Goal: Information Seeking & Learning: Learn about a topic

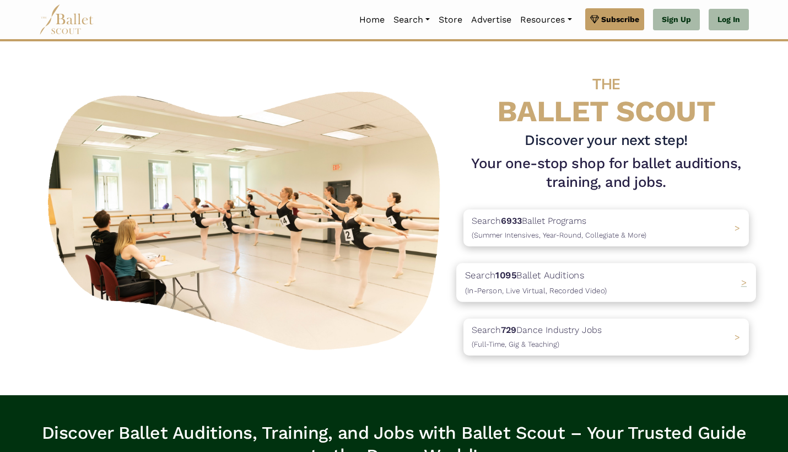
click at [545, 276] on p "Search 1095 Ballet Auditions (In-Person, Live Virtual, Recorded Video)" at bounding box center [536, 282] width 142 height 30
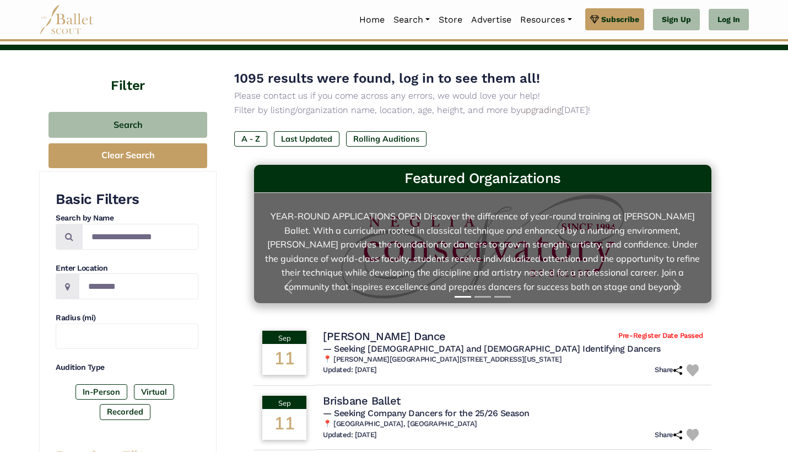
scroll to position [69, 0]
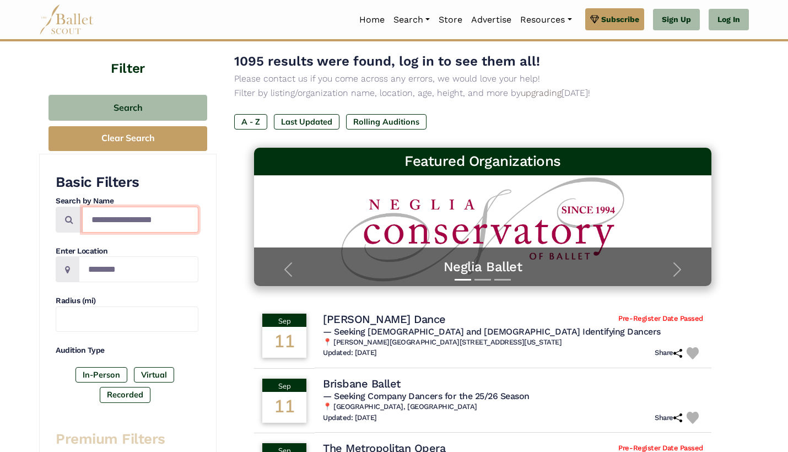
click at [148, 210] on input "Search by names..." at bounding box center [140, 220] width 116 height 26
click at [140, 260] on input "Location" at bounding box center [139, 269] width 120 height 26
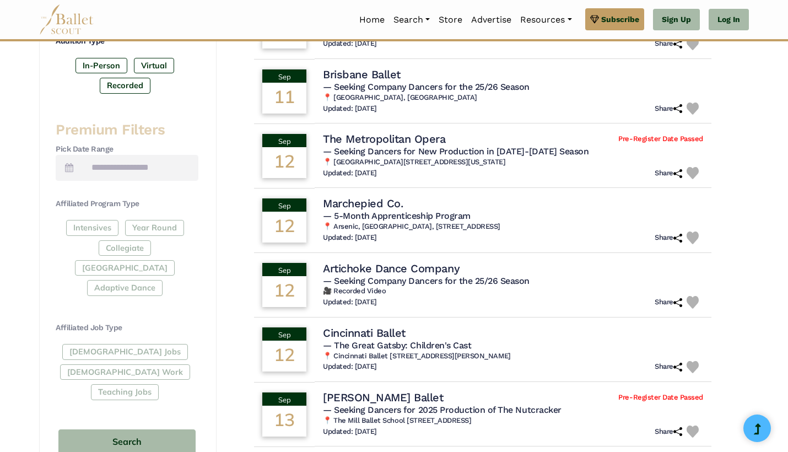
scroll to position [381, 0]
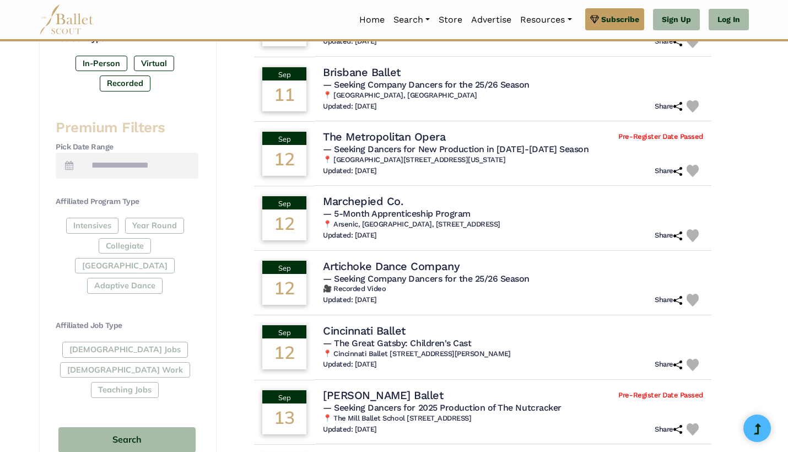
click at [144, 222] on div "Intensives Year Round Collegiate Post High School Adaptive Dance" at bounding box center [127, 258] width 143 height 80
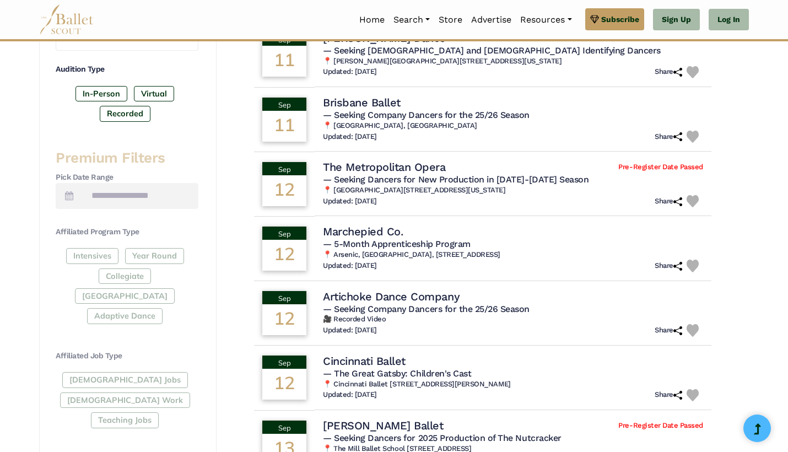
scroll to position [271, 0]
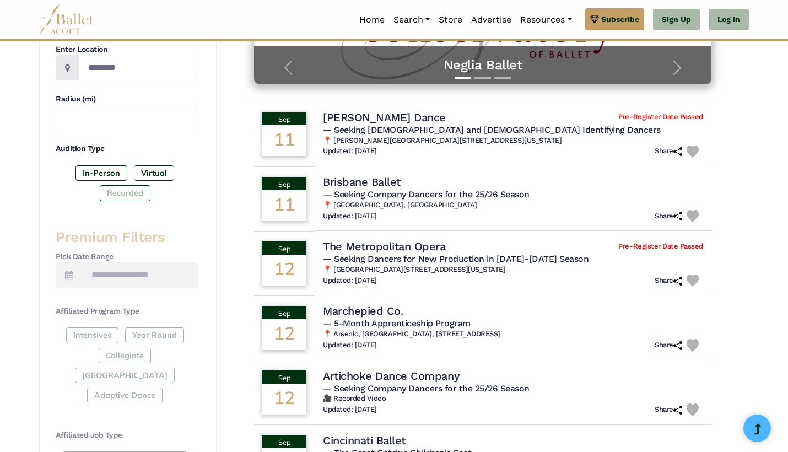
click at [140, 191] on label "Recorded" at bounding box center [125, 192] width 51 height 15
click at [149, 176] on label "Virtual" at bounding box center [154, 172] width 40 height 15
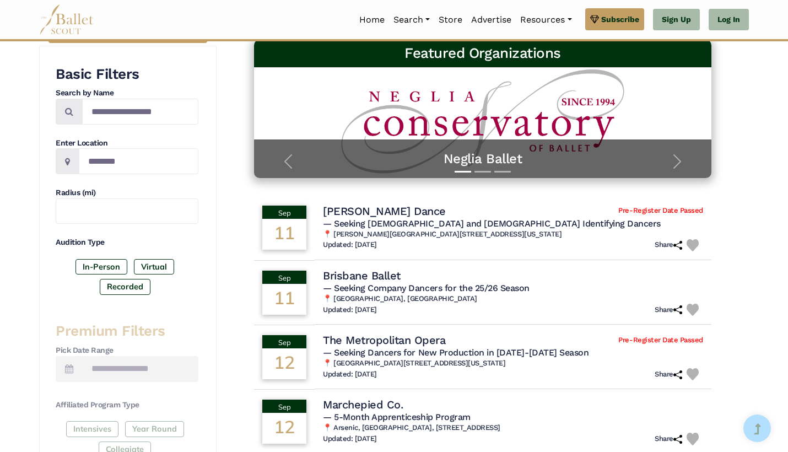
scroll to position [137, 0]
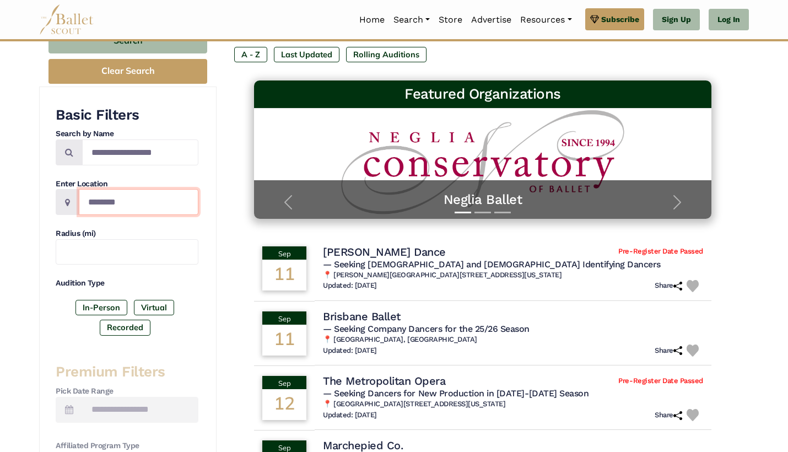
click at [136, 206] on input "Location" at bounding box center [139, 202] width 120 height 26
type input "******"
drag, startPoint x: 134, startPoint y: 203, endPoint x: 34, endPoint y: 197, distance: 99.9
click at [34, 197] on div "Filter Search Clear Search Basic Filters Search by Name Enter Location ****** R…" at bounding box center [393, 429] width 727 height 927
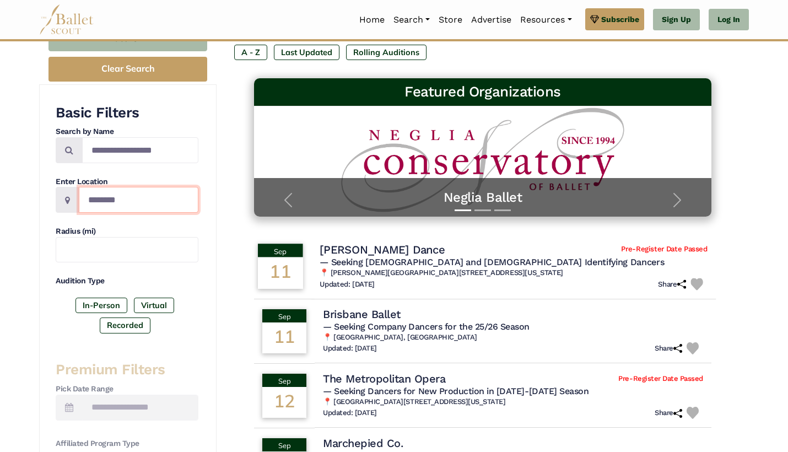
scroll to position [144, 0]
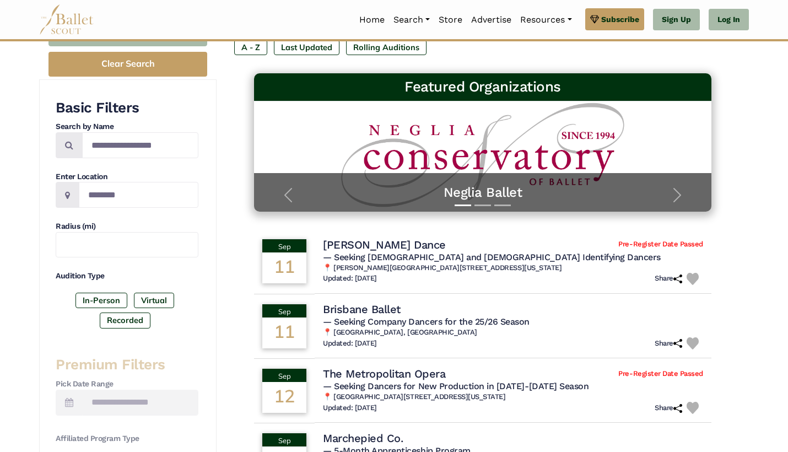
click at [156, 259] on div "Basic Filters Search by Name Enter Location Radius (mi) Audition Type In-Person…" at bounding box center [127, 216] width 143 height 234
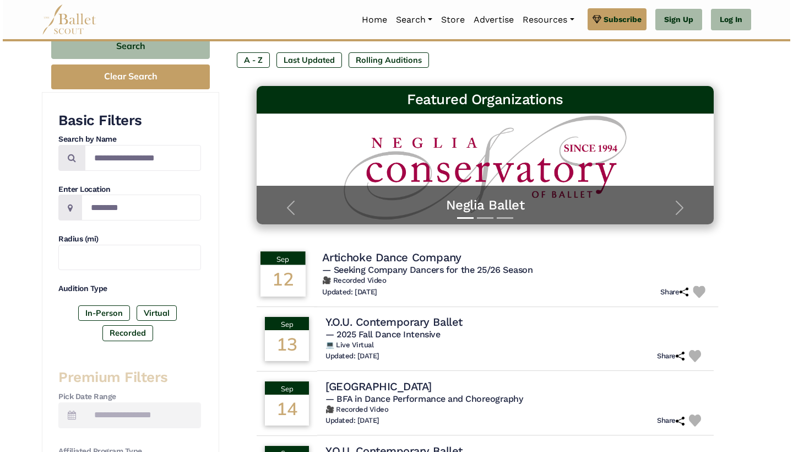
scroll to position [161, 0]
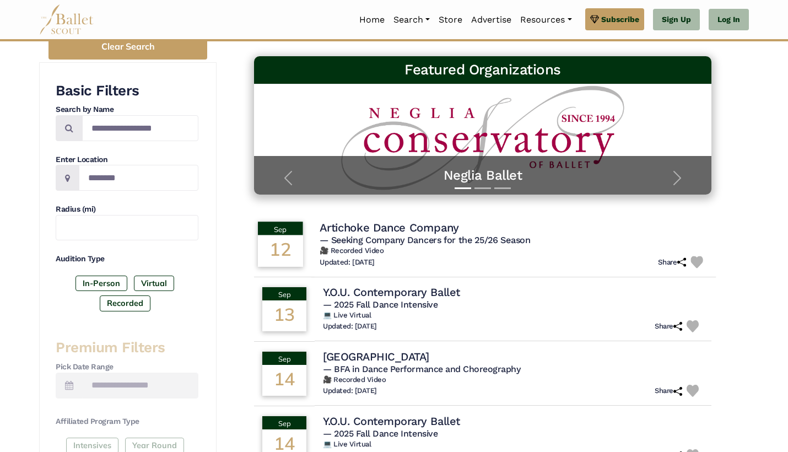
click at [452, 256] on div "Updated: Sept. 8, 2025 Share" at bounding box center [513, 262] width 388 height 13
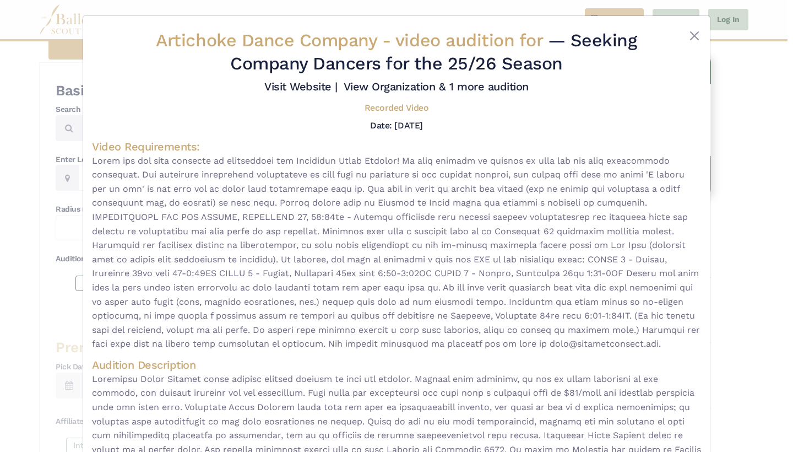
click at [682, 35] on div at bounding box center [675, 54] width 51 height 50
click at [704, 40] on div "Artichoke Dance Company - video audition for — Seeking Company Dancers for the …" at bounding box center [396, 354] width 627 height 677
click at [697, 37] on button "Close" at bounding box center [694, 35] width 13 height 13
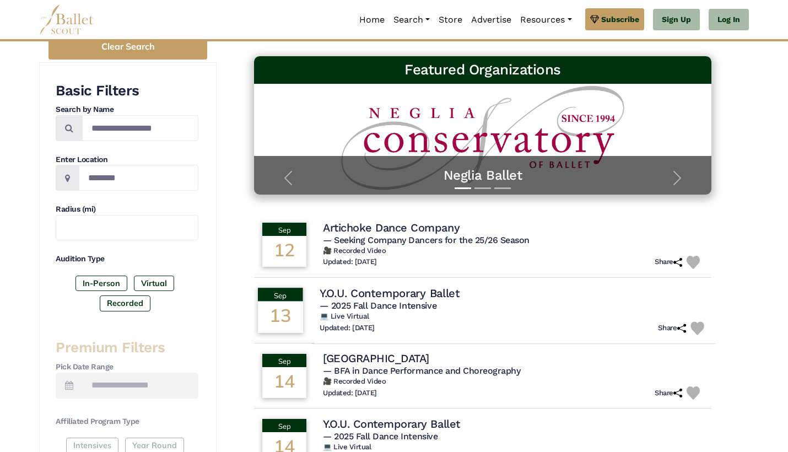
click at [400, 314] on h6 "💻 Live Virtual" at bounding box center [513, 315] width 388 height 9
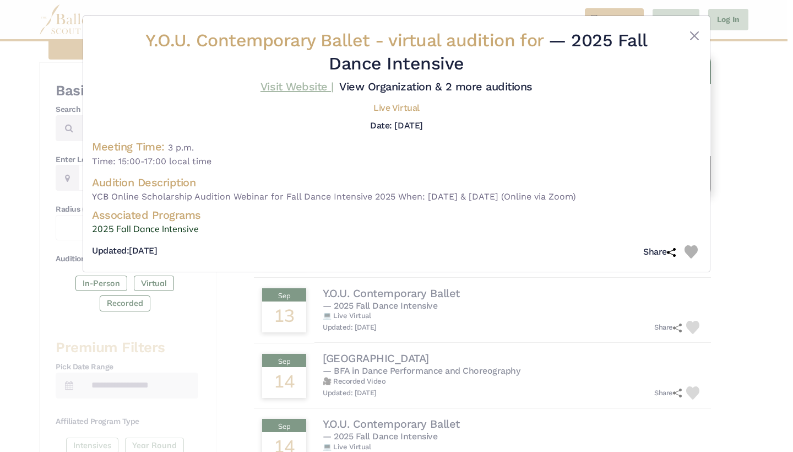
click at [300, 89] on link "Visit Website |" at bounding box center [296, 86] width 73 height 13
click at [683, 102] on div "Live Virtual" at bounding box center [396, 110] width 609 height 16
click at [703, 34] on div "Y.O.U. Contemporary Ballet - virtual audition for — 2025 Fall Dance Intensive V…" at bounding box center [396, 144] width 627 height 256
click at [692, 36] on button "Close" at bounding box center [694, 35] width 13 height 13
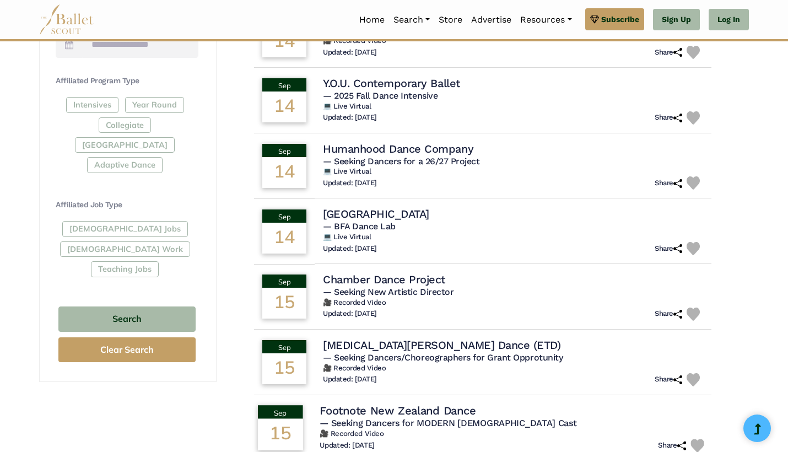
scroll to position [539, 0]
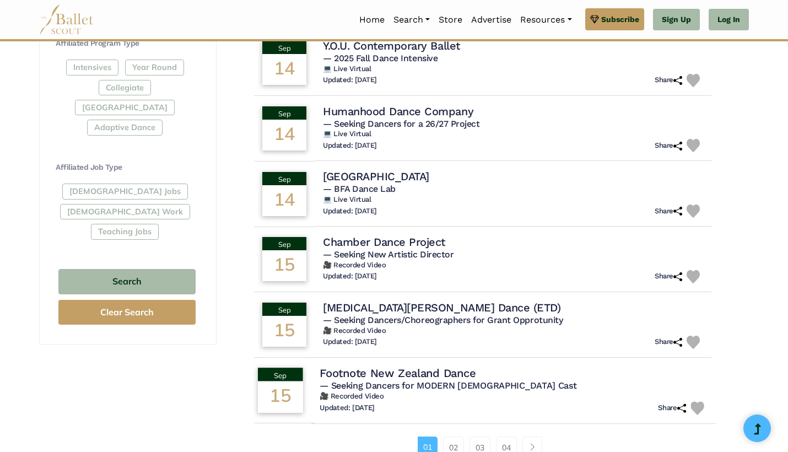
click at [440, 366] on h4 "Footnote New Zealand Dance" at bounding box center [397, 372] width 156 height 15
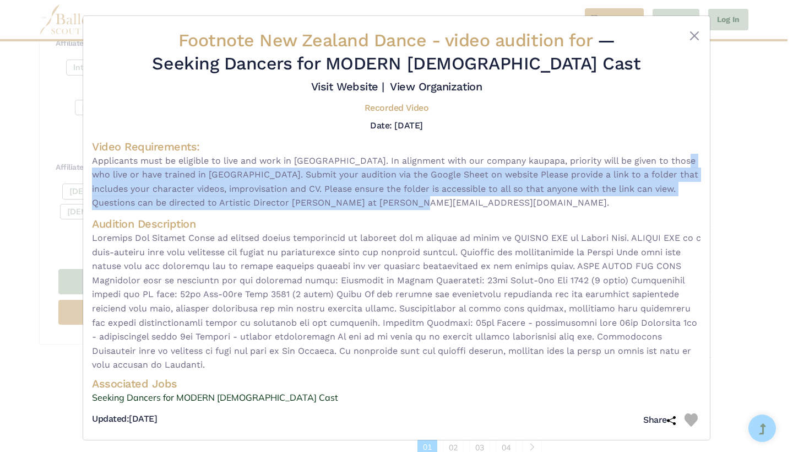
drag, startPoint x: 721, startPoint y: 188, endPoint x: 714, endPoint y: 69, distance: 119.8
click at [719, 145] on div "Footnote New Zealand Dance - video audition for — Seeking Dancers for MODERN GO…" at bounding box center [396, 226] width 793 height 452
